Goal: Information Seeking & Learning: Get advice/opinions

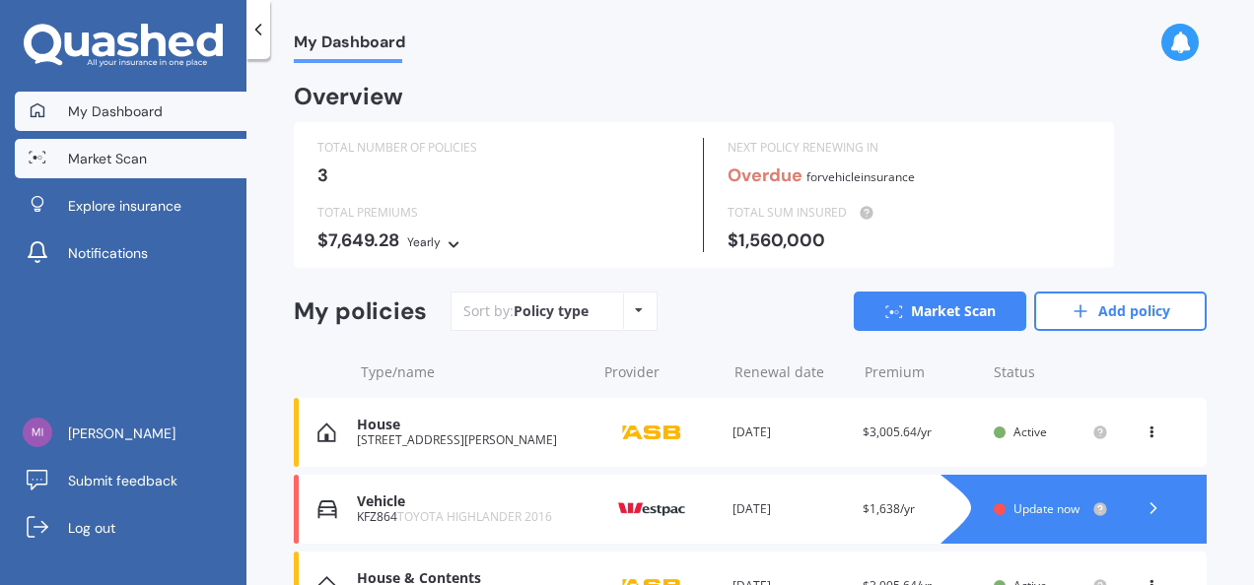
click at [128, 154] on span "Market Scan" at bounding box center [107, 159] width 79 height 20
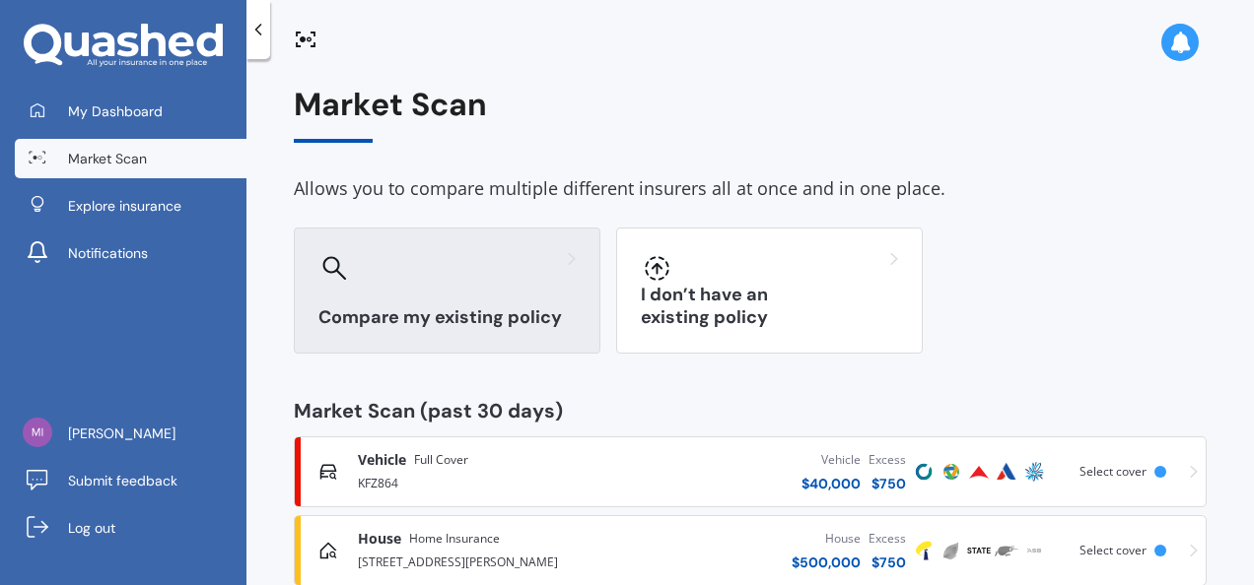
click at [499, 304] on div "Compare my existing policy" at bounding box center [447, 291] width 307 height 126
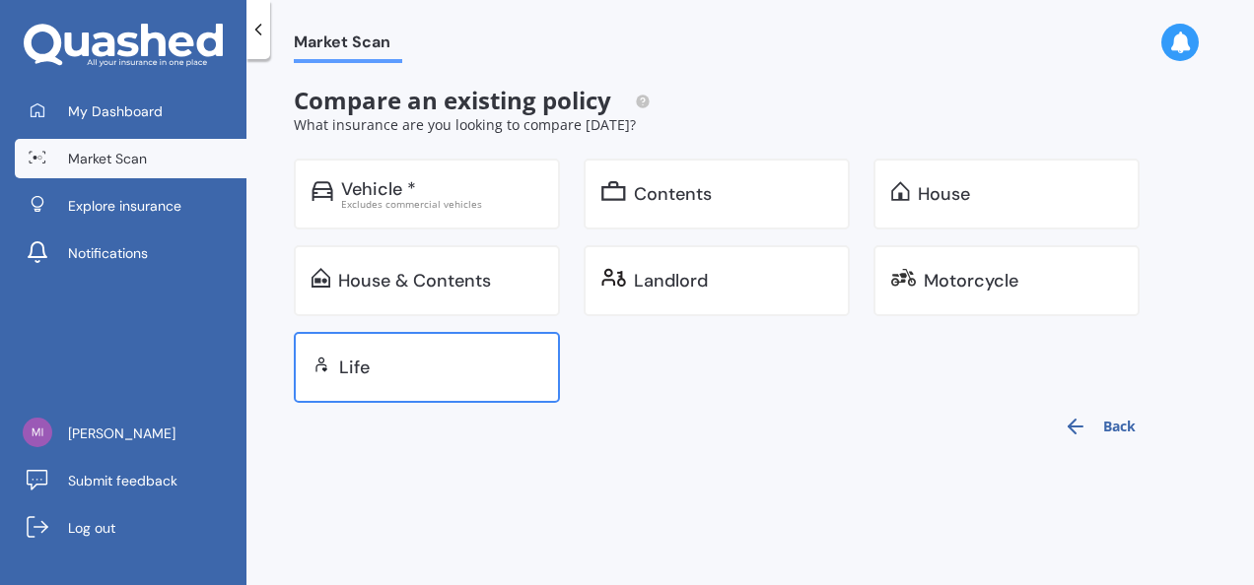
click at [390, 373] on div "Life" at bounding box center [440, 368] width 203 height 20
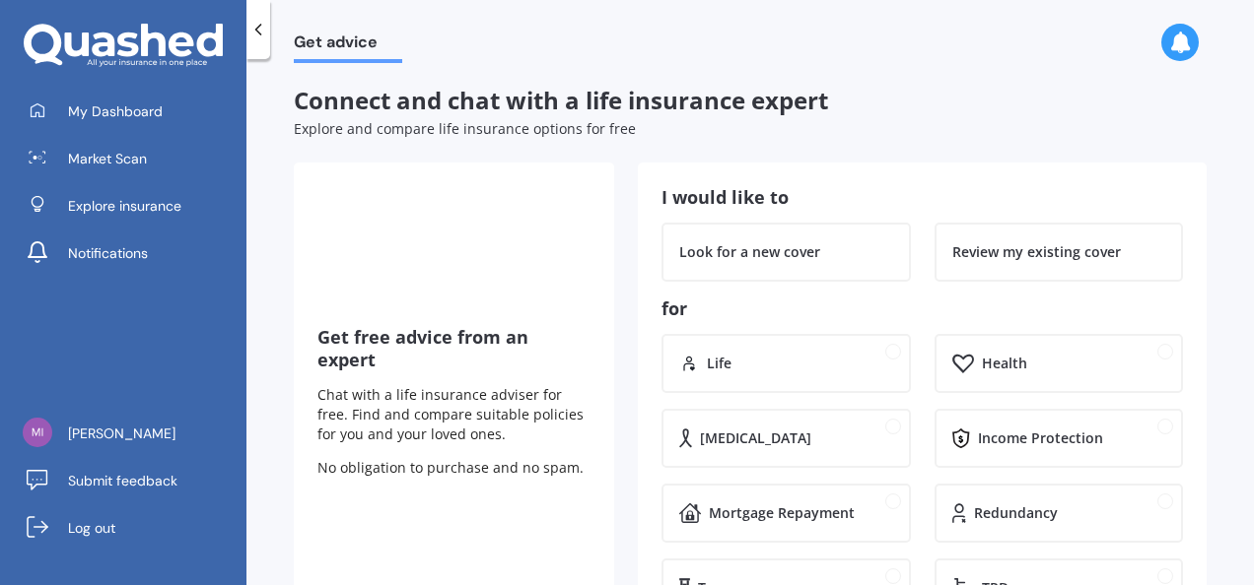
click at [257, 24] on icon at bounding box center [258, 30] width 20 height 20
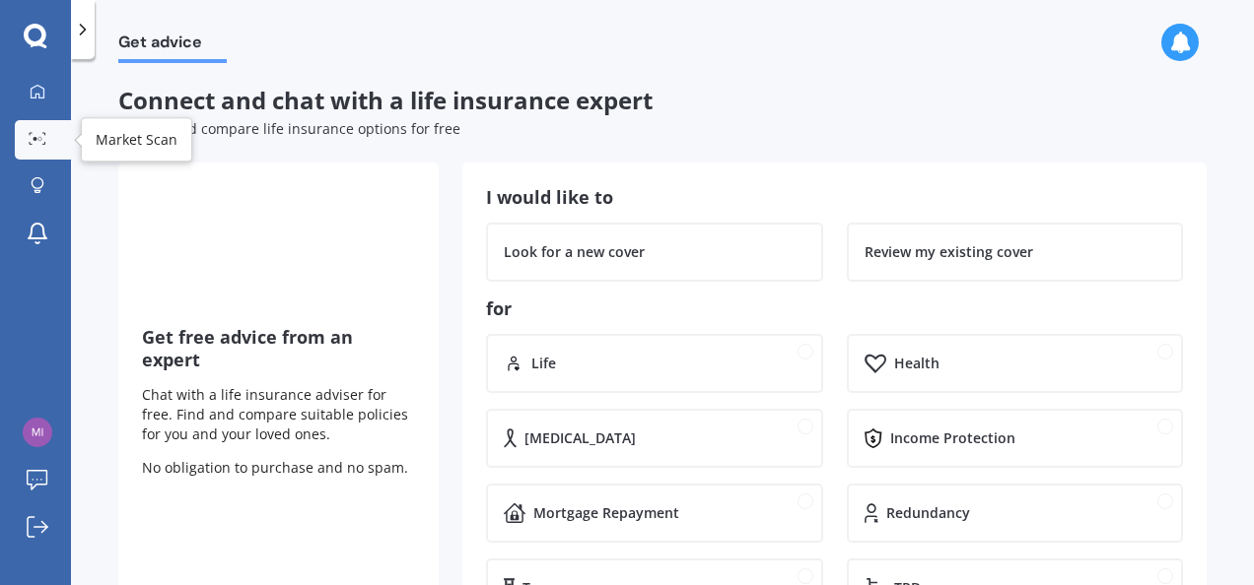
click at [46, 142] on div at bounding box center [38, 139] width 30 height 15
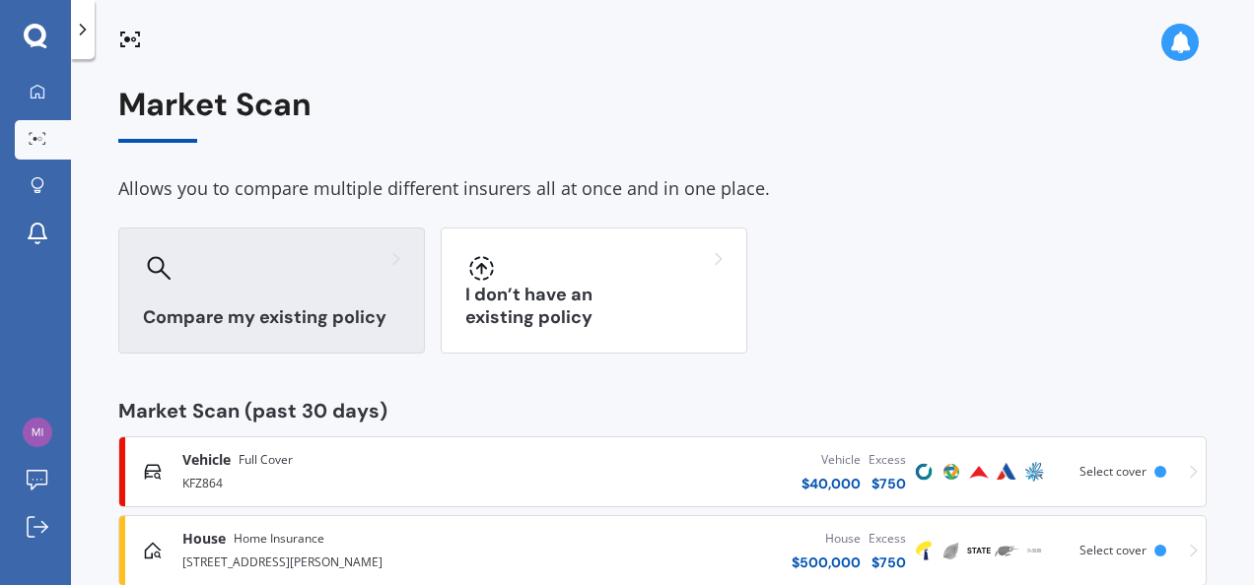
click at [276, 269] on div at bounding box center [271, 268] width 257 height 32
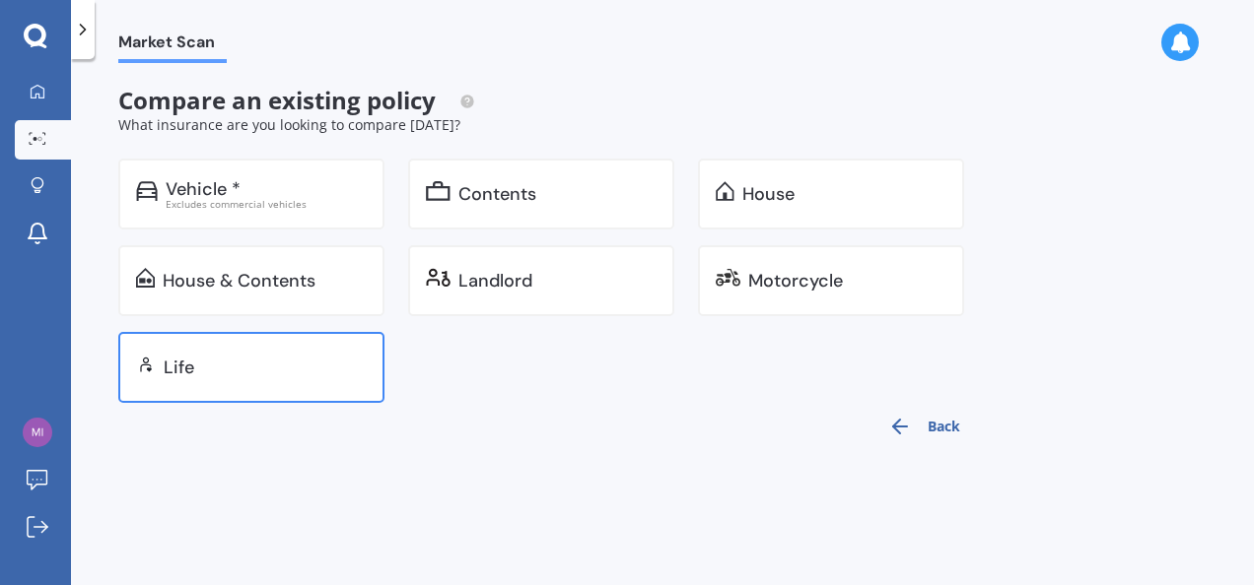
click at [238, 373] on div "Life" at bounding box center [265, 368] width 203 height 20
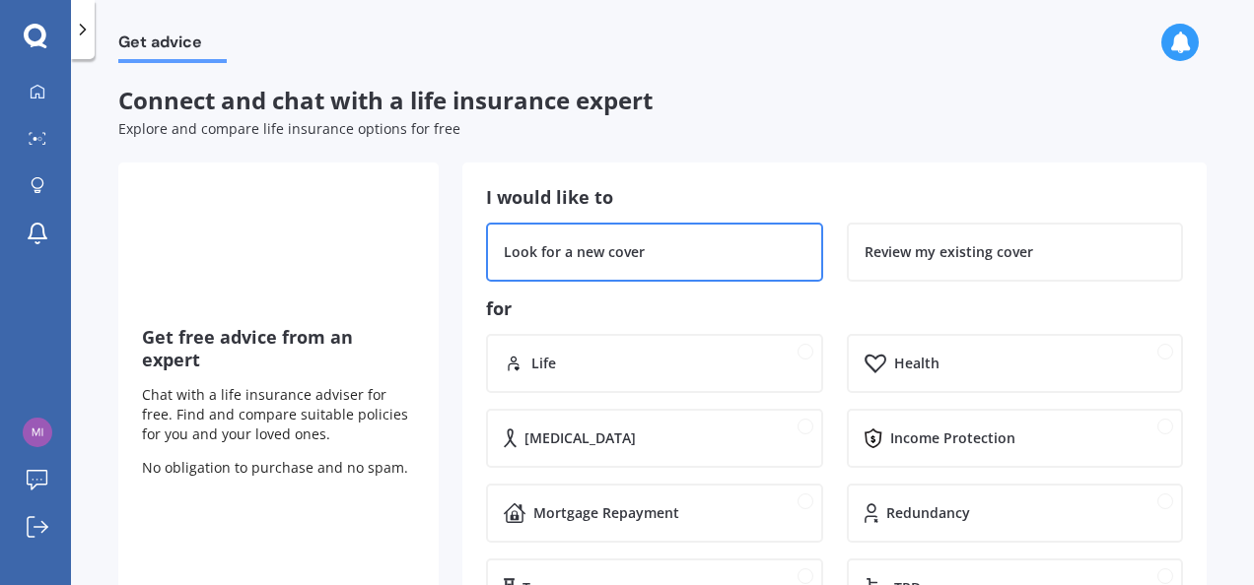
click at [641, 244] on div "Look for a new cover" at bounding box center [574, 252] width 141 height 20
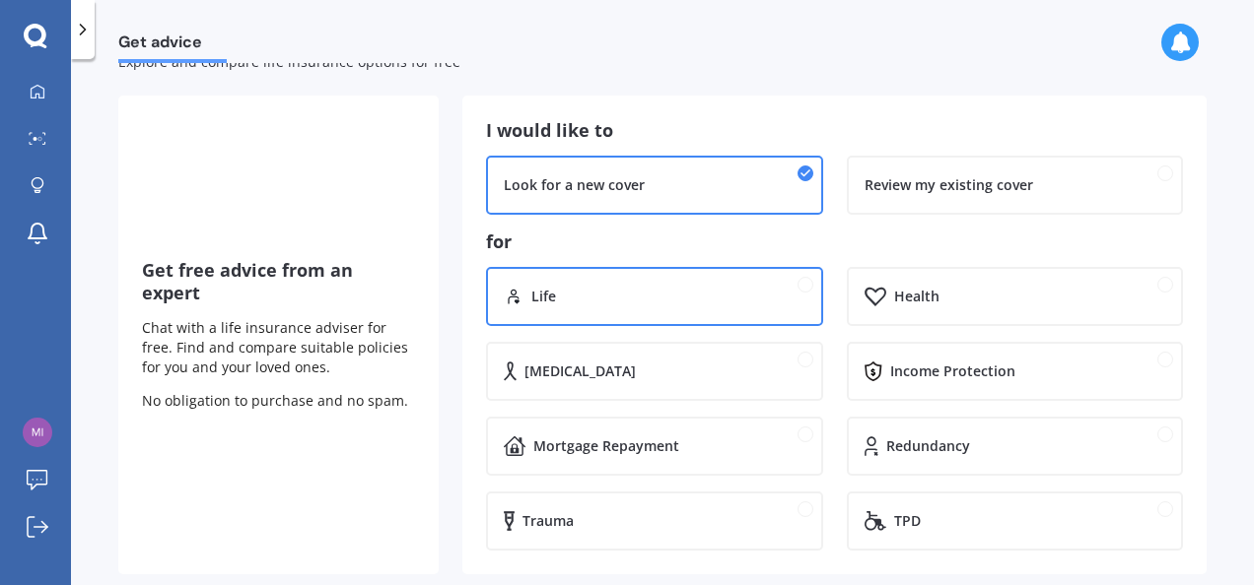
scroll to position [99, 0]
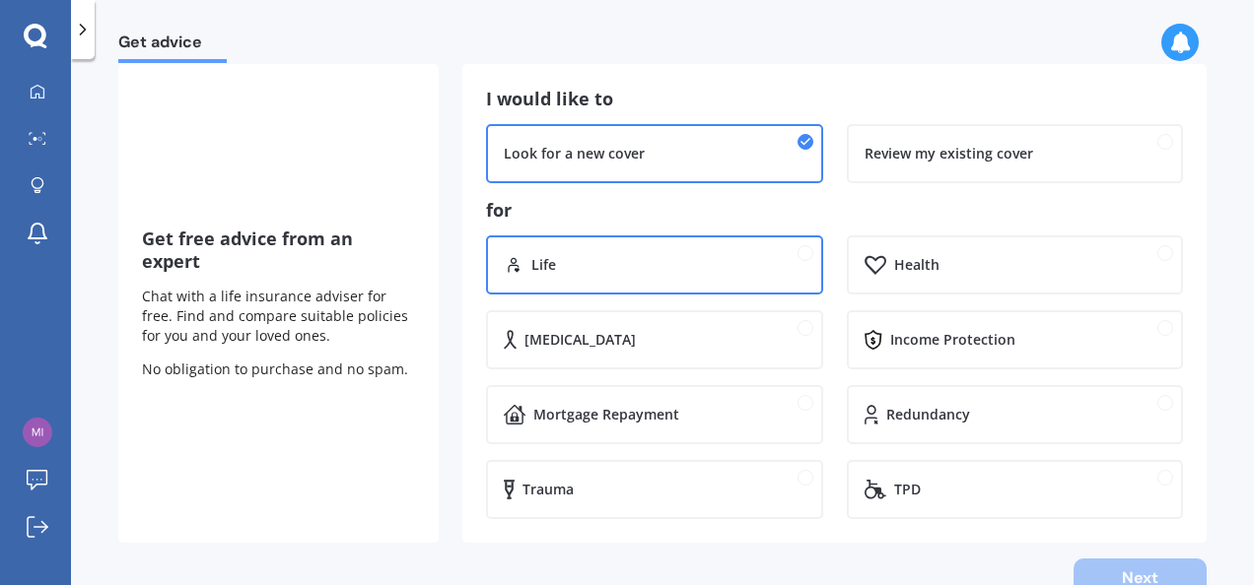
click at [715, 265] on div "Life" at bounding box center [668, 265] width 274 height 20
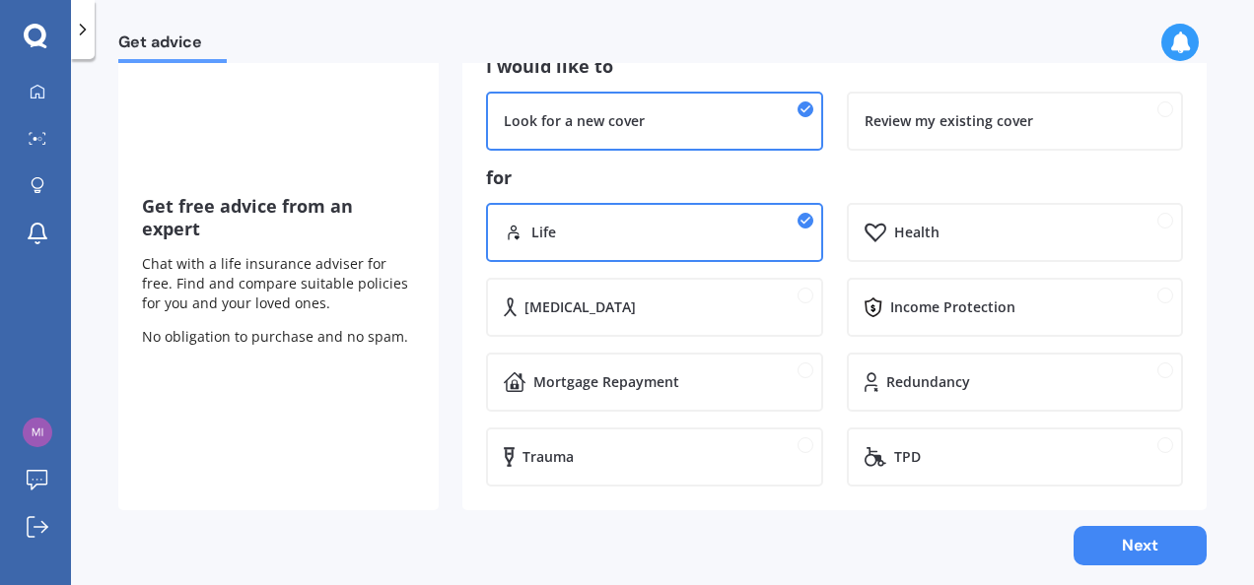
scroll to position [147, 0]
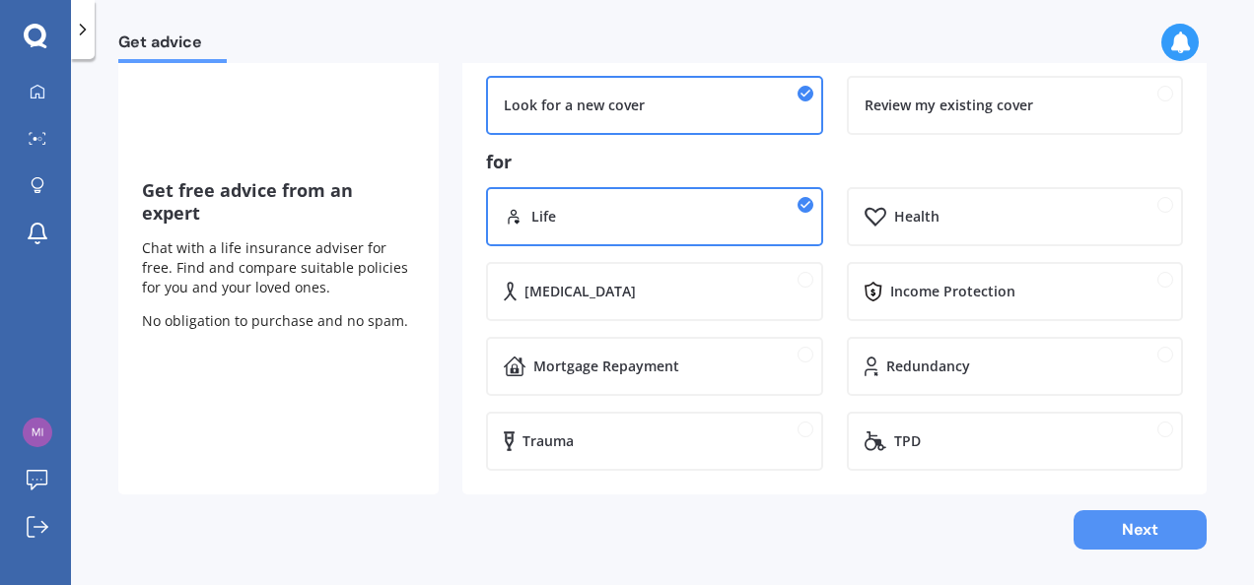
click at [1143, 524] on button "Next" at bounding box center [1139, 530] width 133 height 39
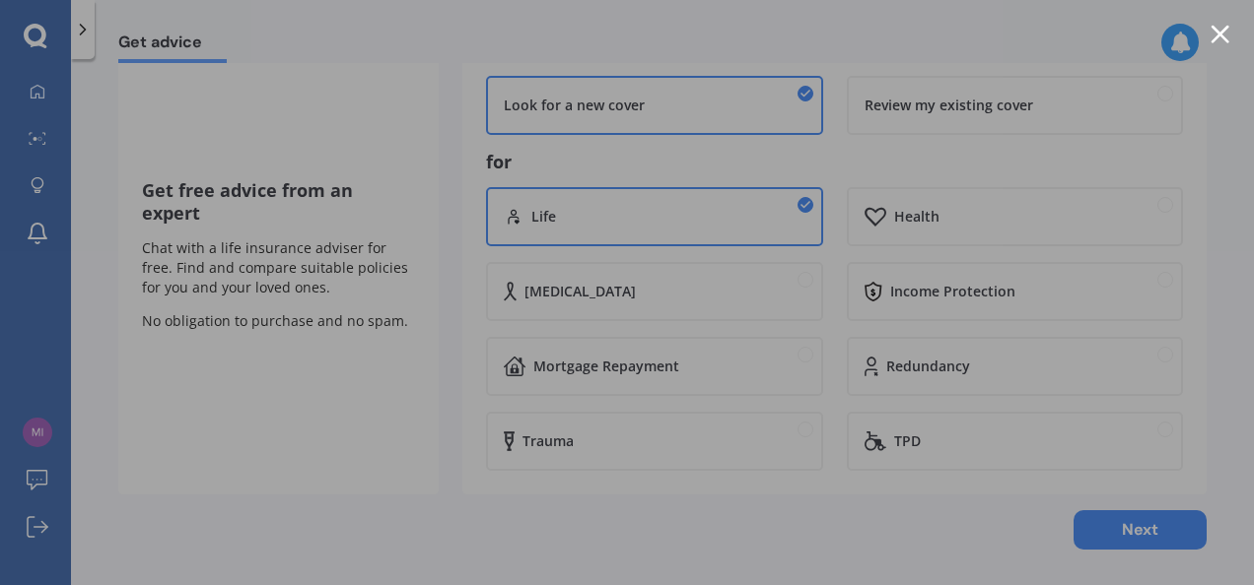
click at [1222, 32] on div at bounding box center [1219, 34] width 19 height 19
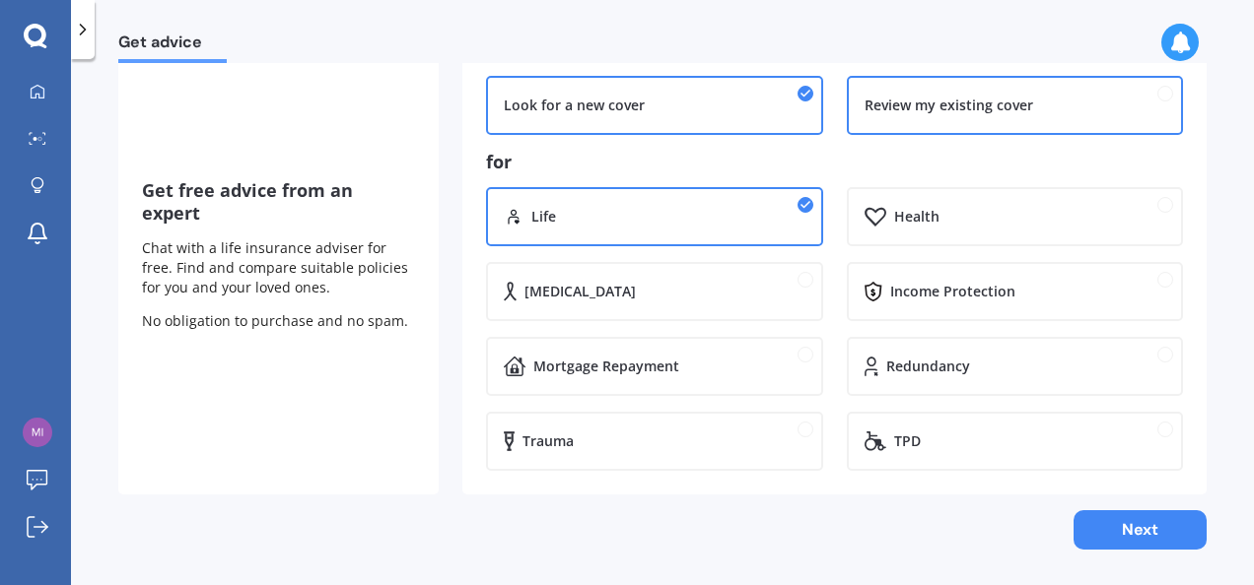
click at [994, 107] on div "Review my existing cover" at bounding box center [948, 106] width 169 height 20
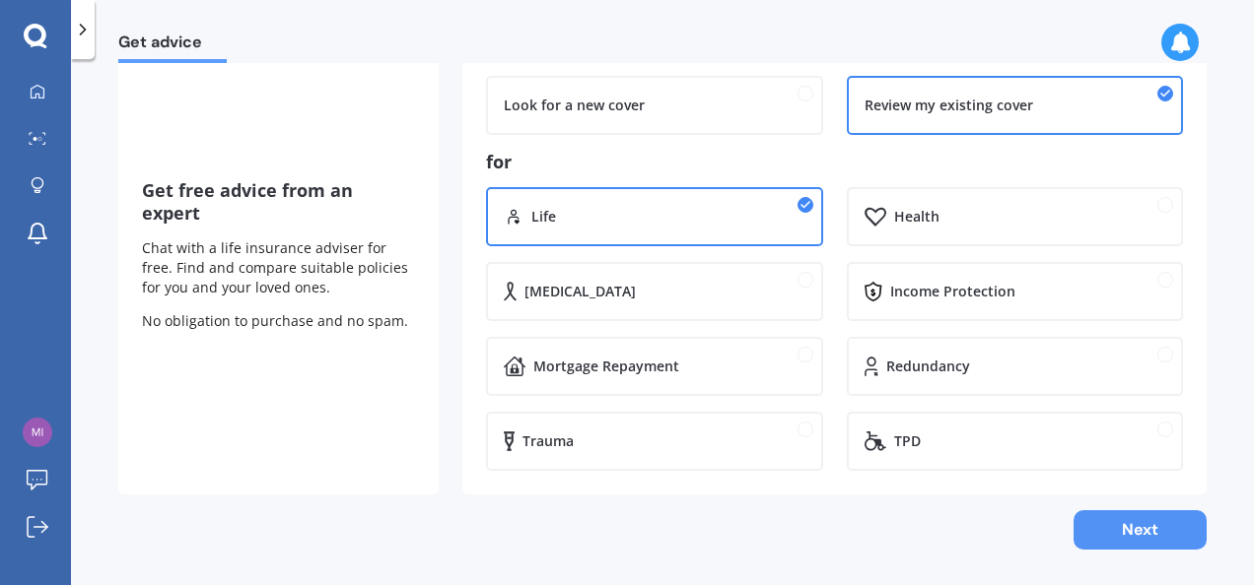
click at [1141, 526] on button "Next" at bounding box center [1139, 530] width 133 height 39
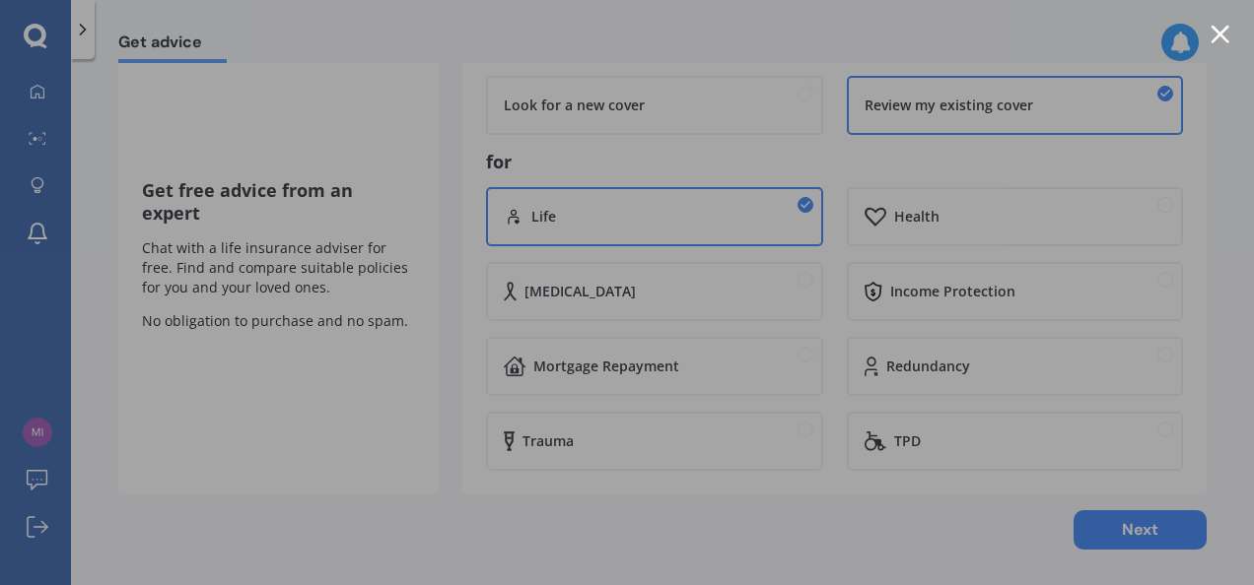
click at [1216, 35] on div at bounding box center [1219, 34] width 19 height 19
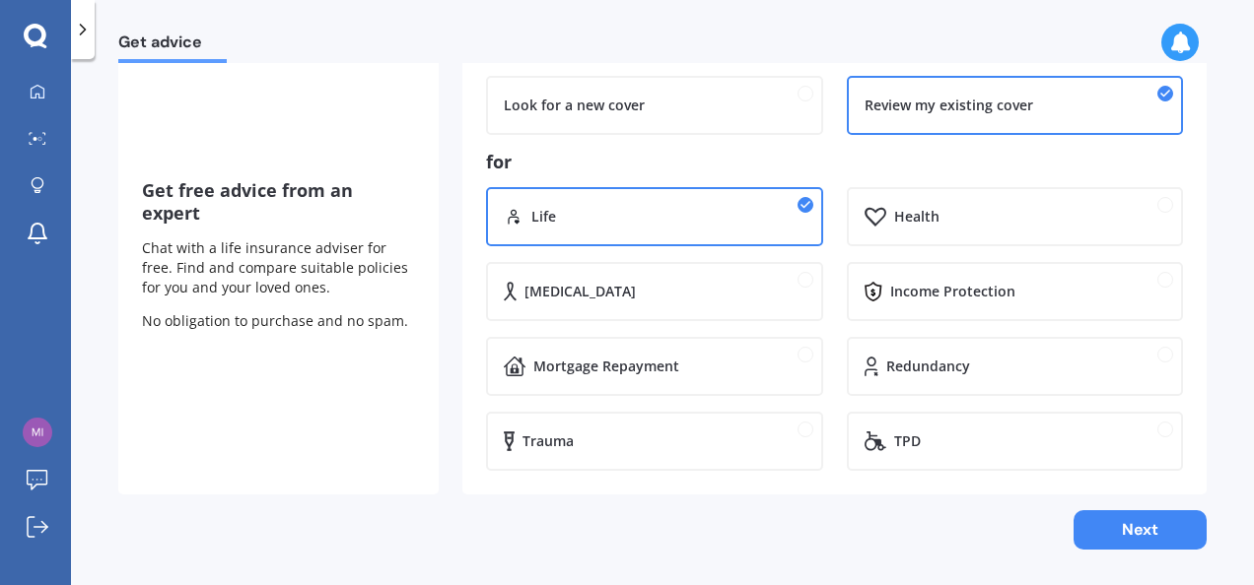
scroll to position [0, 0]
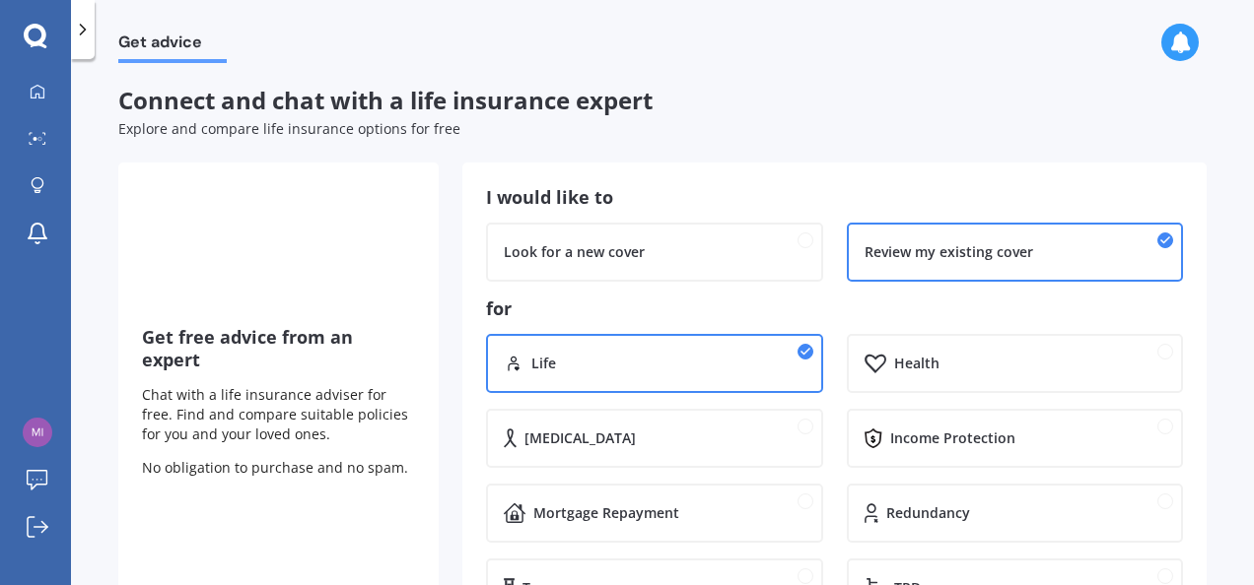
click at [12, 34] on div at bounding box center [35, 37] width 71 height 26
click at [40, 34] on icon at bounding box center [36, 37] width 24 height 26
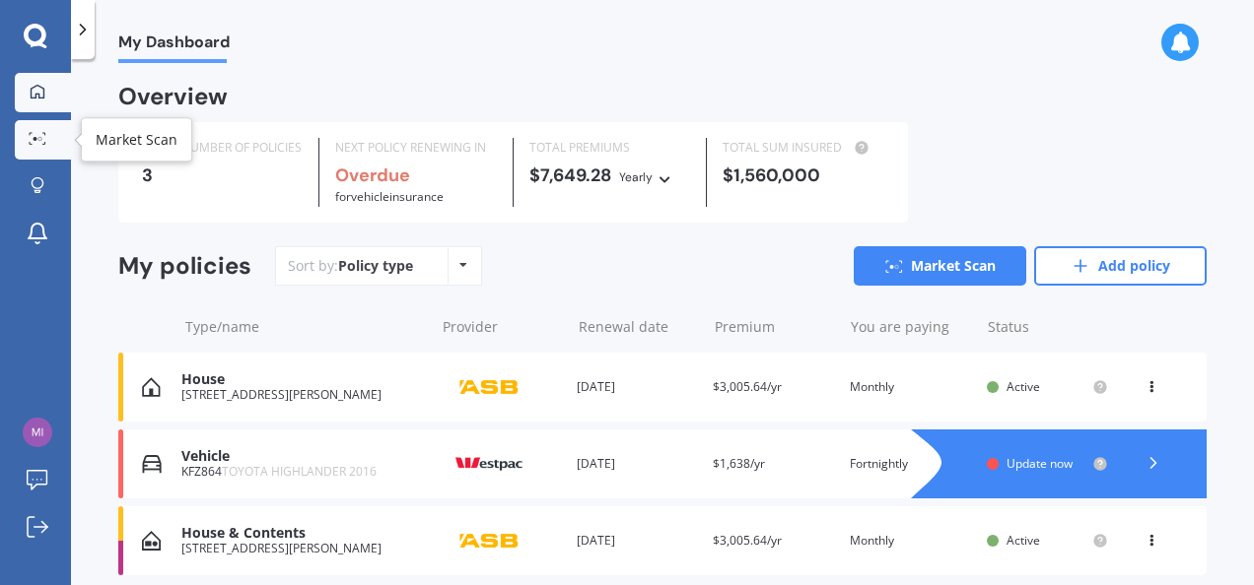
click at [35, 137] on circle at bounding box center [36, 139] width 4 height 4
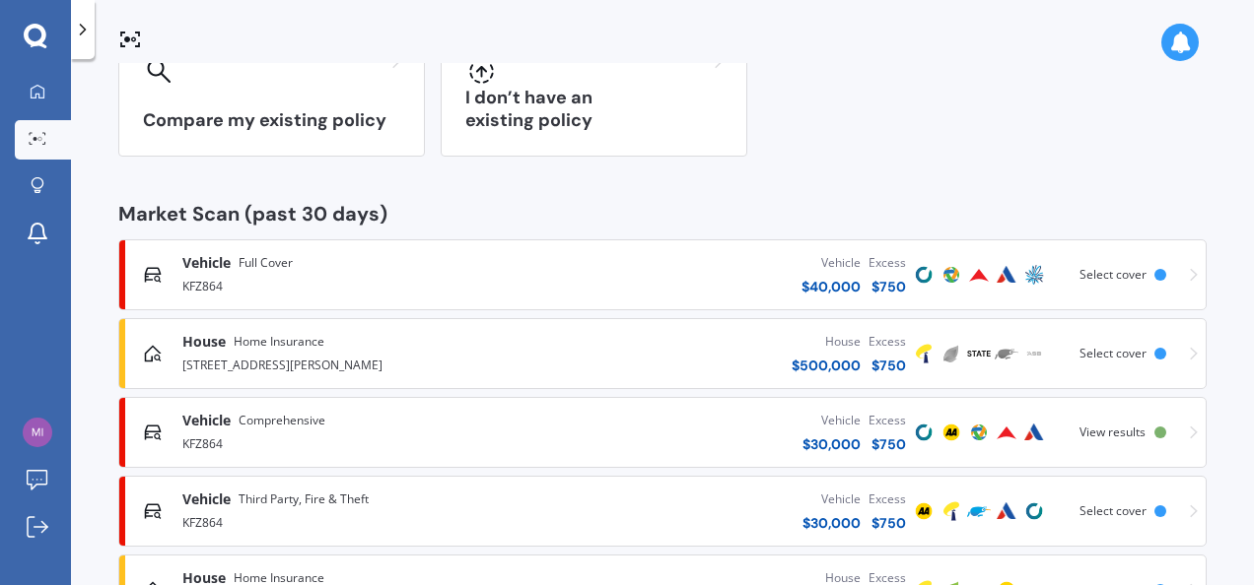
scroll to position [99, 0]
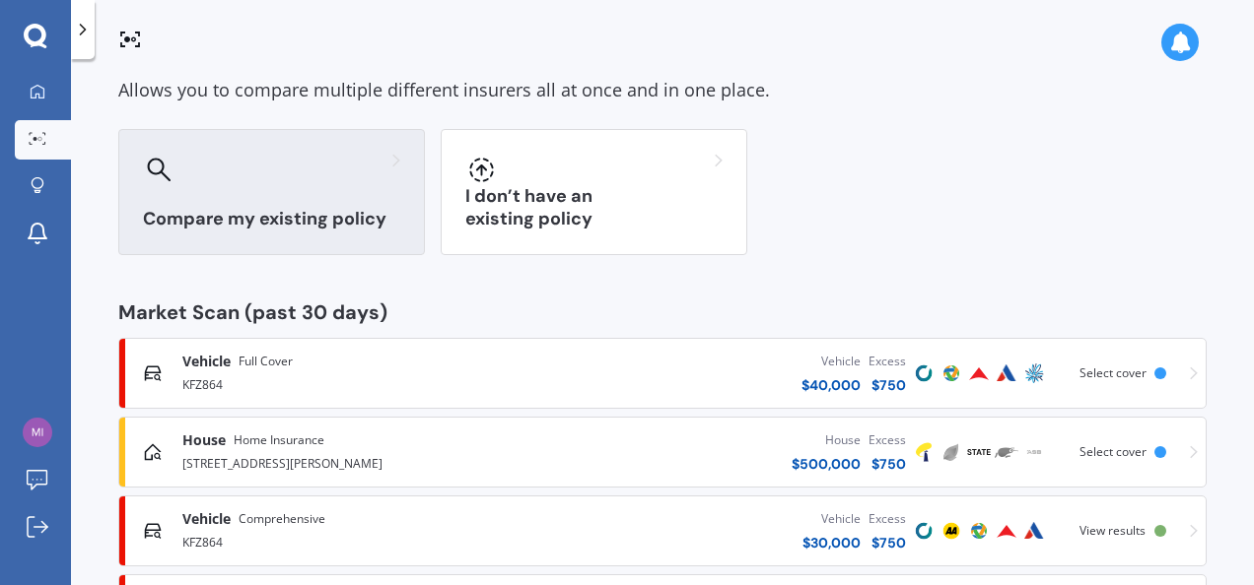
click at [185, 205] on div "Compare my existing policy" at bounding box center [271, 192] width 307 height 126
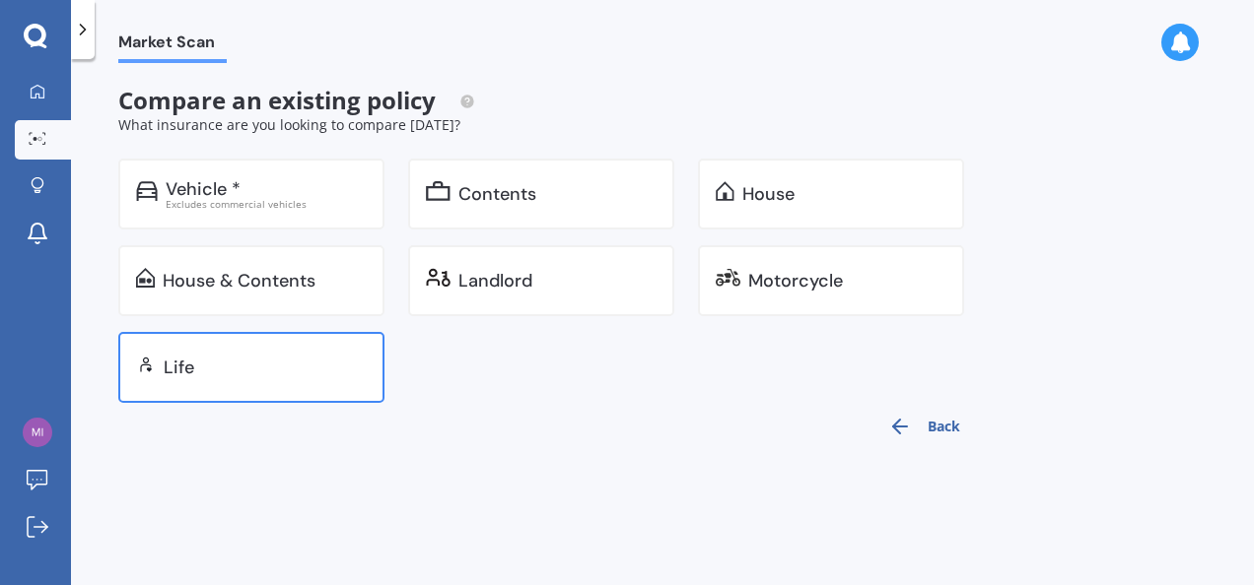
click at [217, 367] on div "Life" at bounding box center [265, 368] width 203 height 20
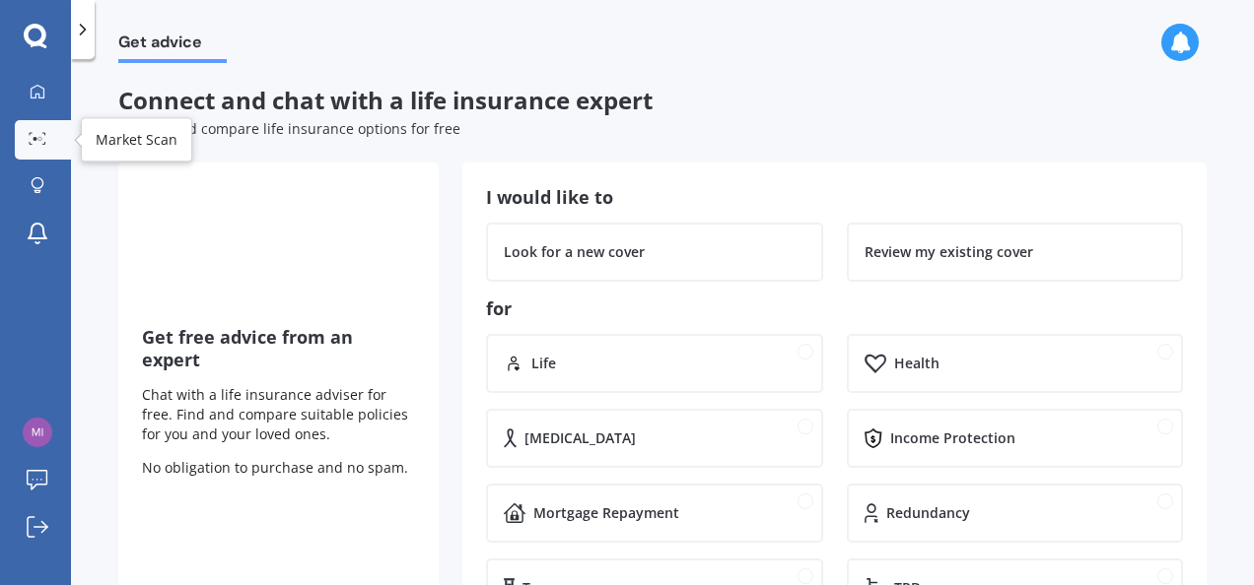
click at [49, 136] on div at bounding box center [38, 139] width 30 height 15
